Goal: Check status: Check status

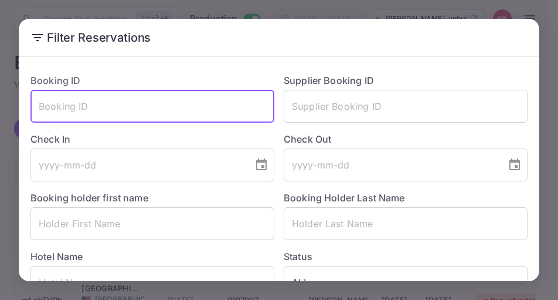
click at [46, 105] on input "text" at bounding box center [152, 106] width 244 height 33
paste input "p4_DgX_hH"
click at [36, 106] on input "p4_DgX_hH" at bounding box center [152, 106] width 244 height 33
click at [98, 115] on input "p4_DgX_hH" at bounding box center [152, 106] width 244 height 33
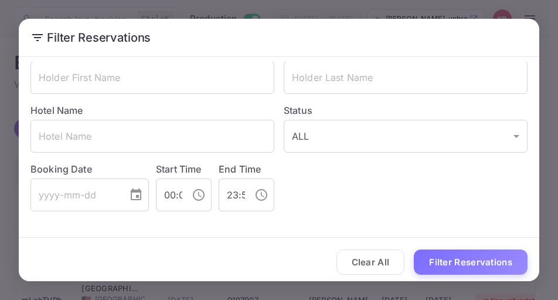
scroll to position [151, 0]
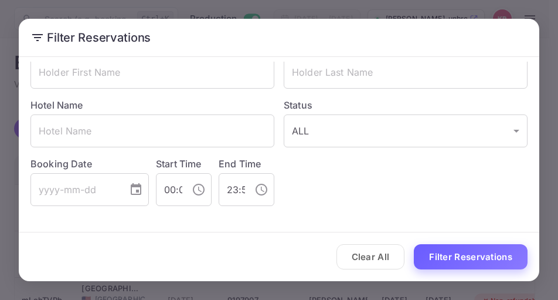
type input "p4_DgX_hH"
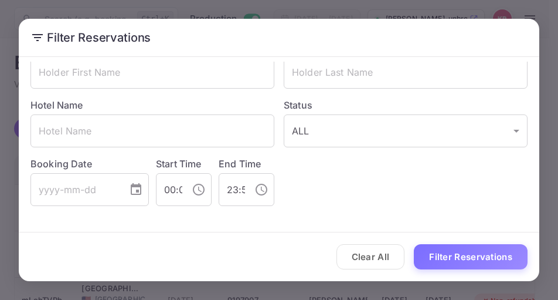
click at [448, 266] on button "Filter Reservations" at bounding box center [471, 256] width 114 height 25
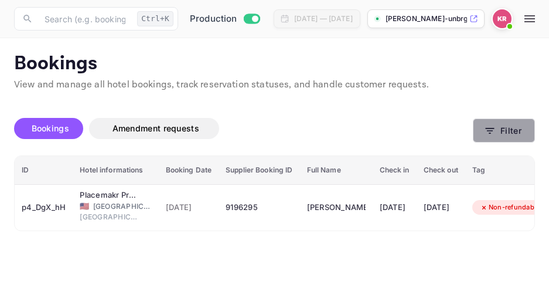
click at [491, 129] on icon "button" at bounding box center [490, 131] width 12 height 12
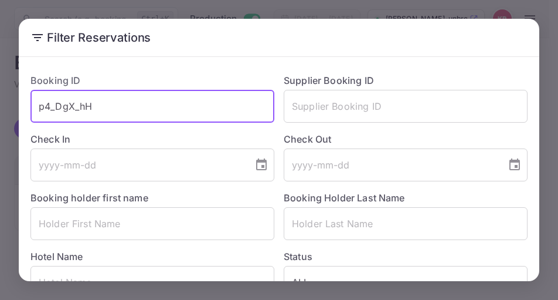
drag, startPoint x: 90, startPoint y: 103, endPoint x: 38, endPoint y: 108, distance: 52.4
click at [38, 108] on input "p4_DgX_hH" at bounding box center [152, 106] width 244 height 33
paste input "o7SALlY1O"
click at [39, 110] on input "o7SALlY1O" at bounding box center [152, 106] width 244 height 33
click at [98, 113] on input "o7SALlY1O" at bounding box center [152, 106] width 244 height 33
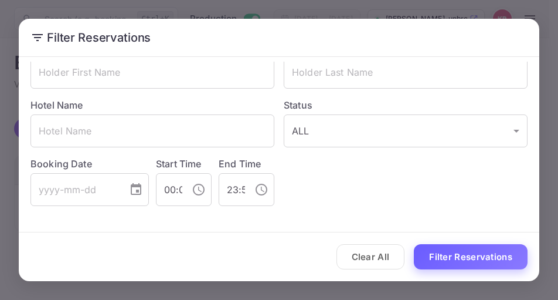
type input "o7SALlY1O"
click at [461, 260] on button "Filter Reservations" at bounding box center [471, 256] width 114 height 25
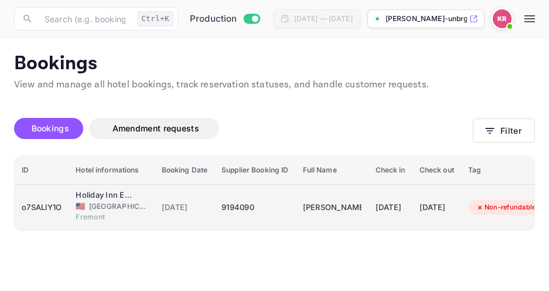
click at [239, 209] on div "9194090" at bounding box center [255, 207] width 67 height 19
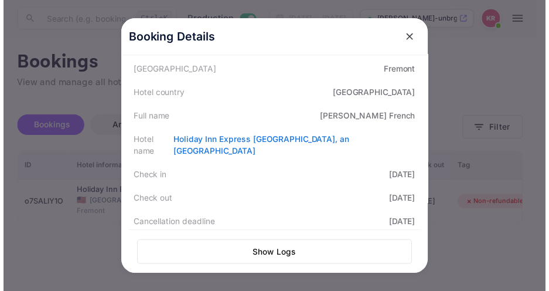
scroll to position [176, 0]
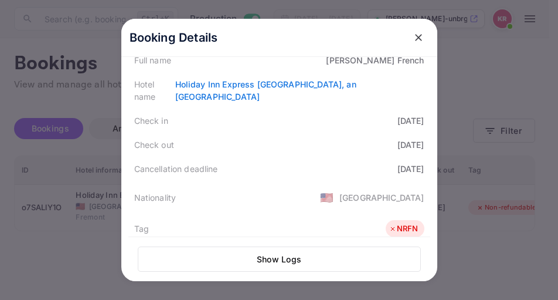
click at [414, 40] on icon "close" at bounding box center [419, 38] width 12 height 12
